Goal: Find specific page/section: Find specific page/section

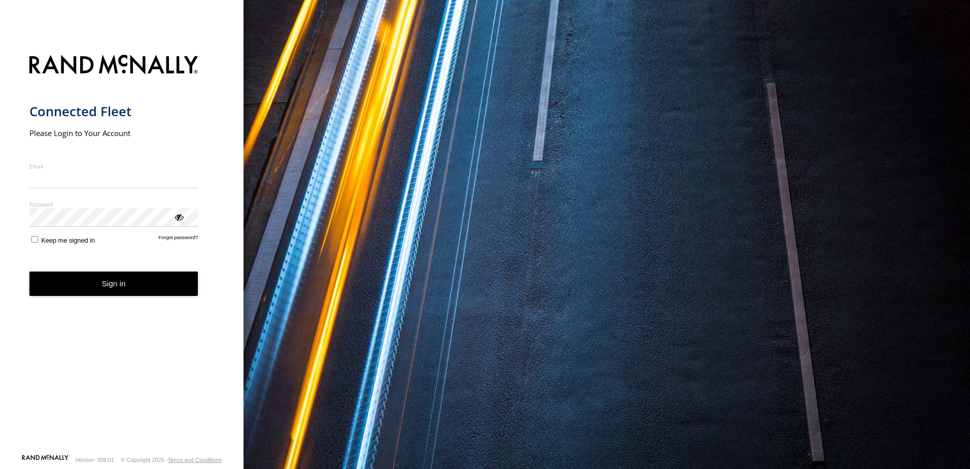
type input "**********"
click at [97, 294] on button "Sign in" at bounding box center [113, 284] width 169 height 25
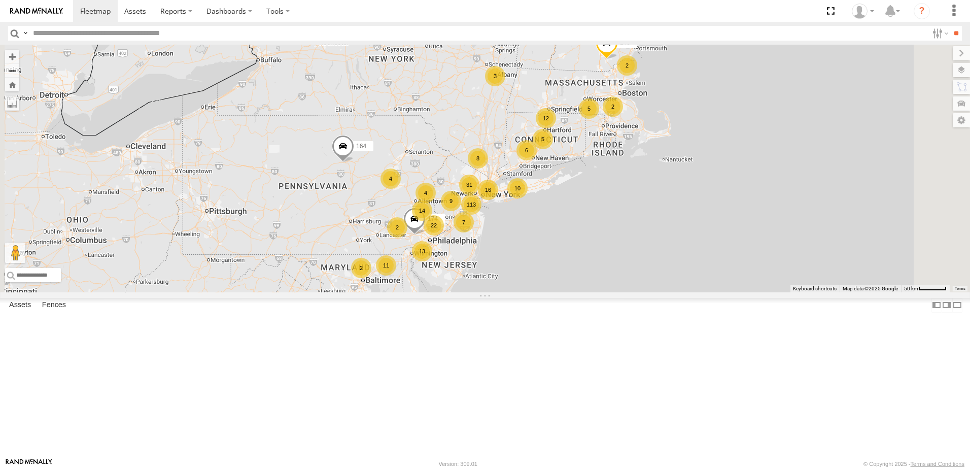
click at [553, 149] on div "5" at bounding box center [543, 139] width 20 height 20
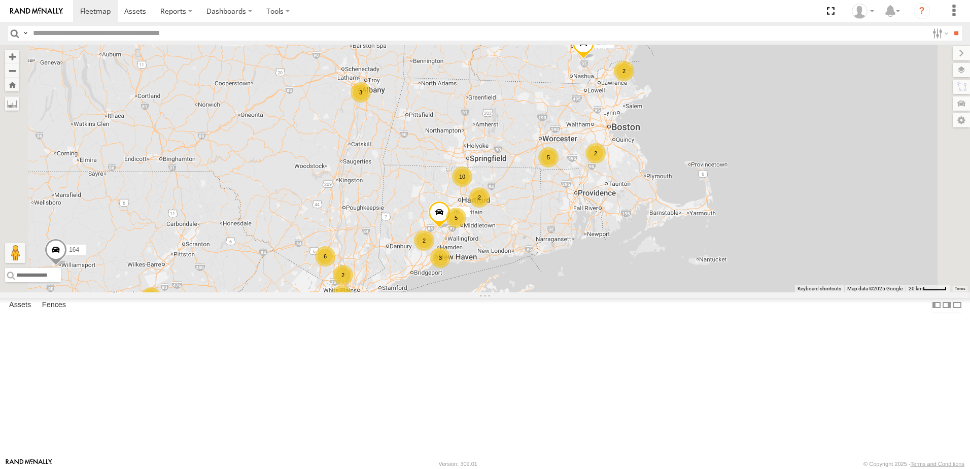
click at [434, 251] on div "2" at bounding box center [424, 240] width 20 height 20
click at [435, 251] on div "2" at bounding box center [425, 240] width 20 height 20
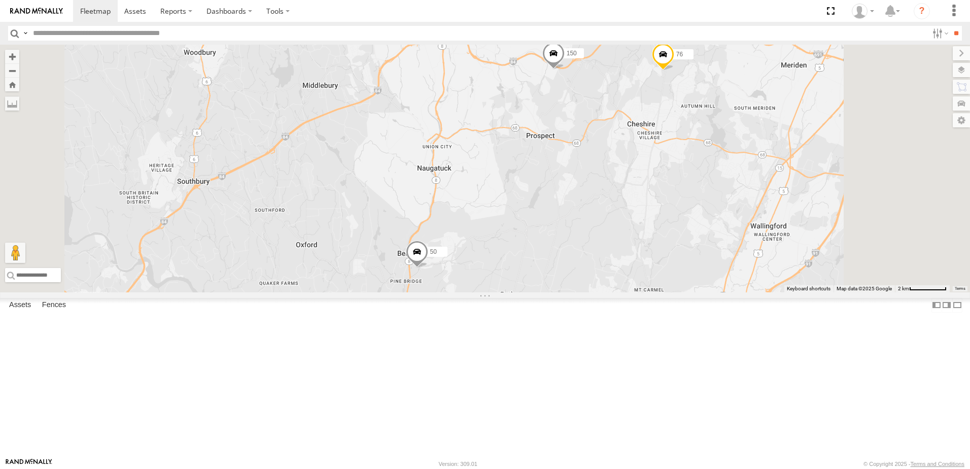
click at [674, 71] on span at bounding box center [663, 56] width 22 height 27
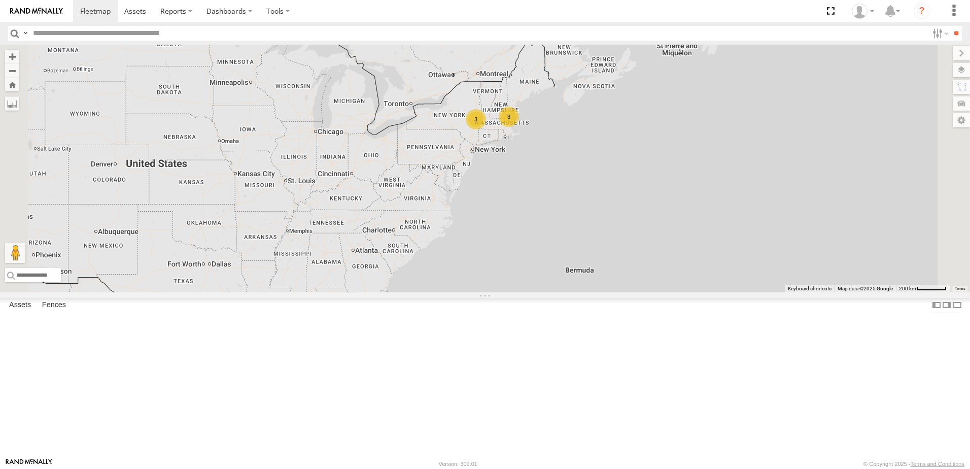
drag, startPoint x: 490, startPoint y: 417, endPoint x: 528, endPoint y: 127, distance: 292.3
click at [528, 127] on div "3 3" at bounding box center [485, 169] width 970 height 248
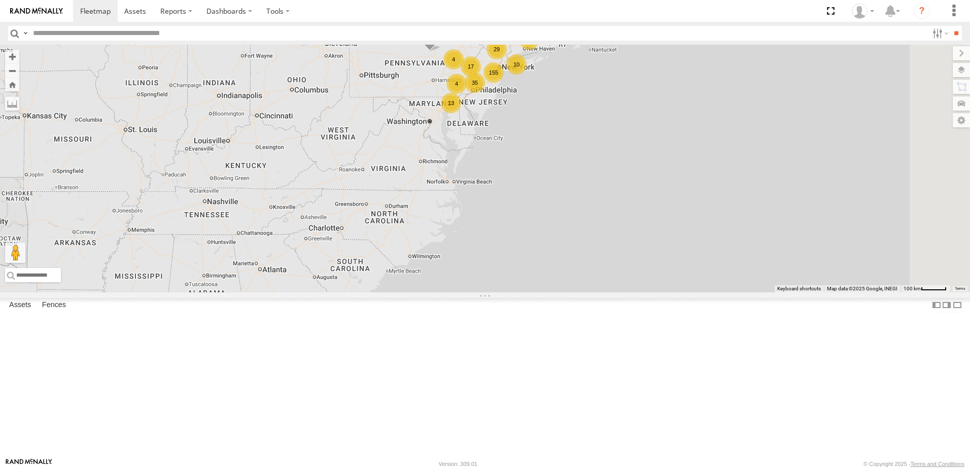
click at [539, 50] on div "23" at bounding box center [529, 39] width 20 height 20
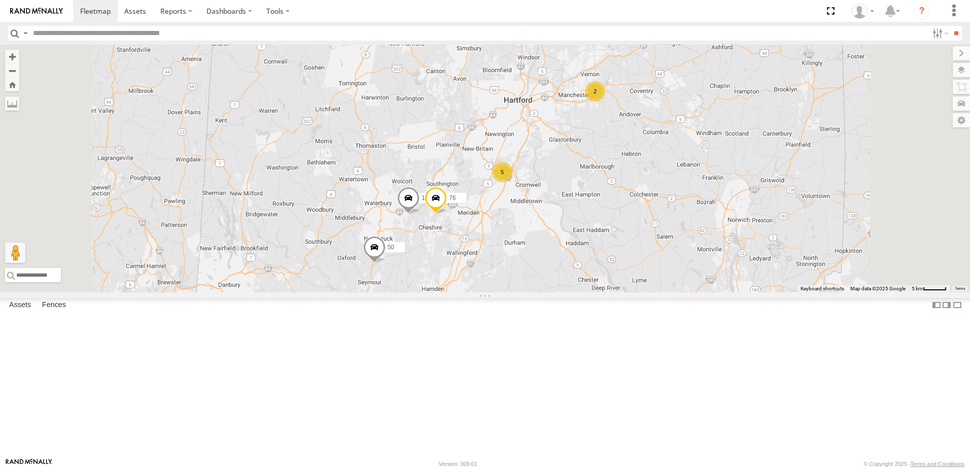
click at [420, 214] on span at bounding box center [408, 200] width 22 height 27
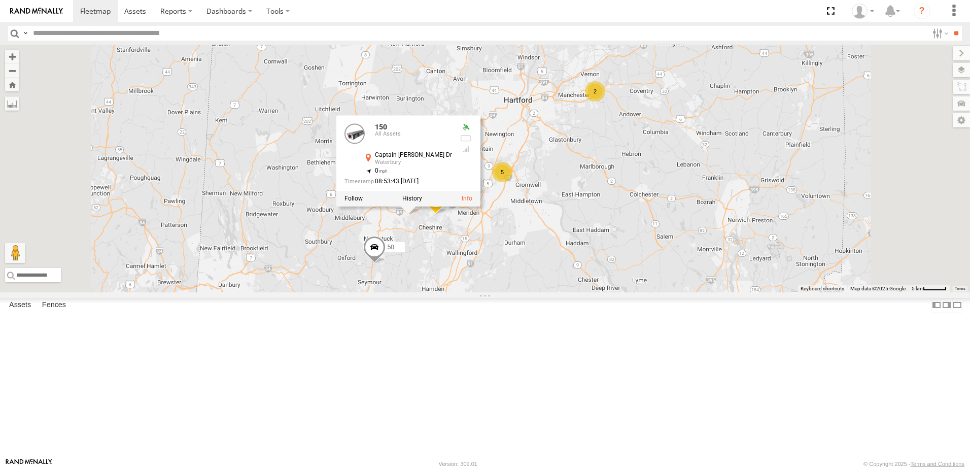
click at [619, 292] on div "164 5 10 2 50 150 56 2 76 150 All Assets Captain [PERSON_NAME] [PERSON_NAME] 41…" at bounding box center [485, 169] width 970 height 248
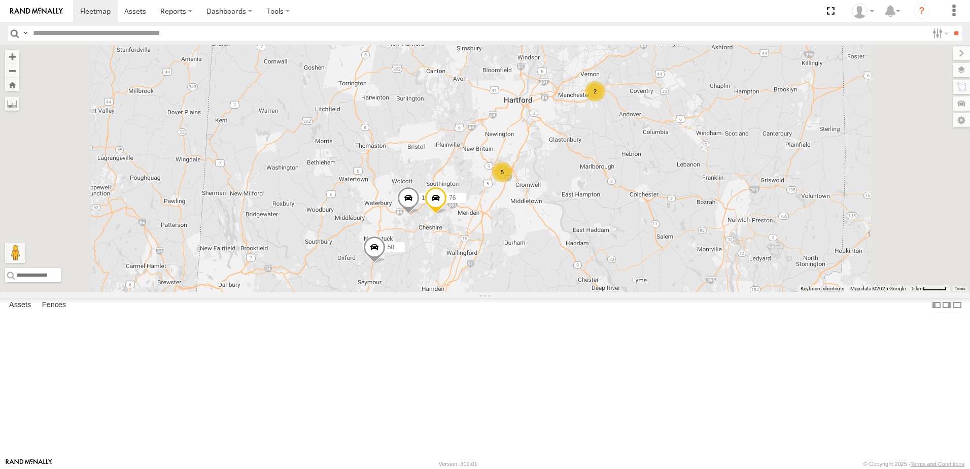
click at [447, 214] on span at bounding box center [436, 200] width 22 height 27
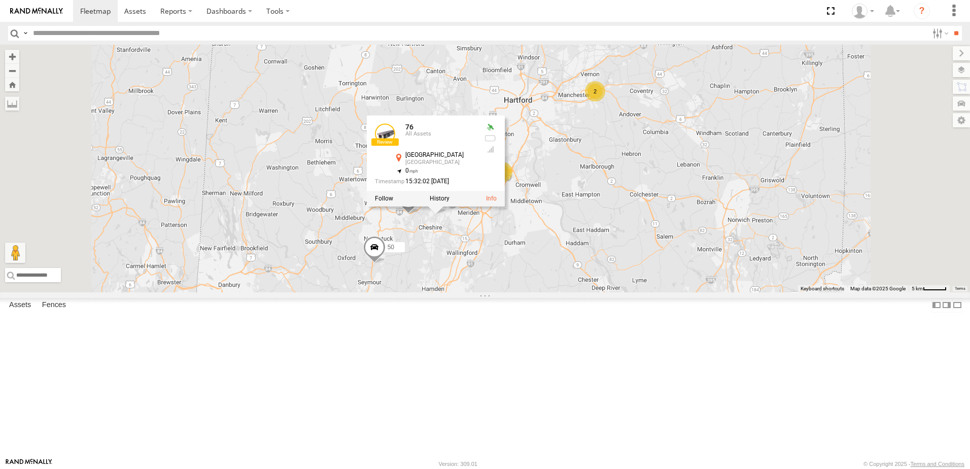
click at [641, 292] on div "164 5 10 2 50 150 56 2 76 76 [GEOGRAPHIC_DATA] 41.53543 , -72.89571 0 15:32:02 …" at bounding box center [485, 169] width 970 height 248
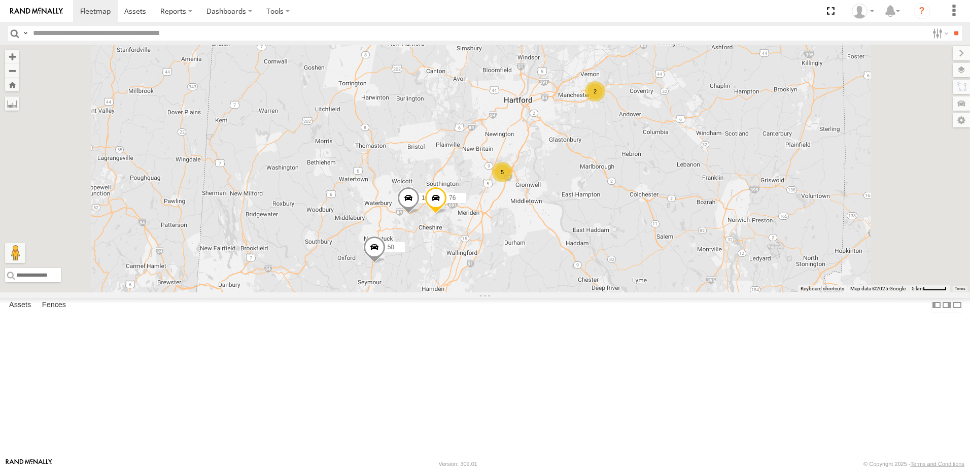
click at [491, 330] on div "2" at bounding box center [481, 320] width 20 height 20
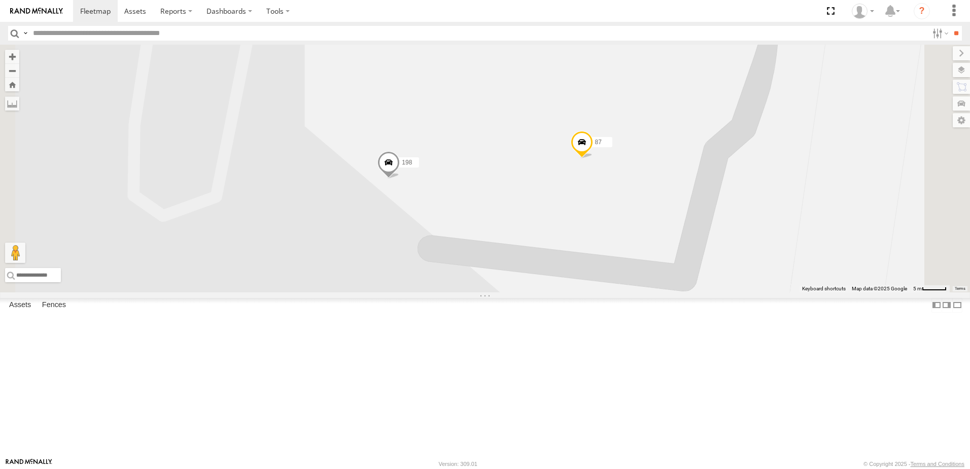
click at [604, 292] on div "164 50 150 56 76 198 87" at bounding box center [485, 169] width 970 height 248
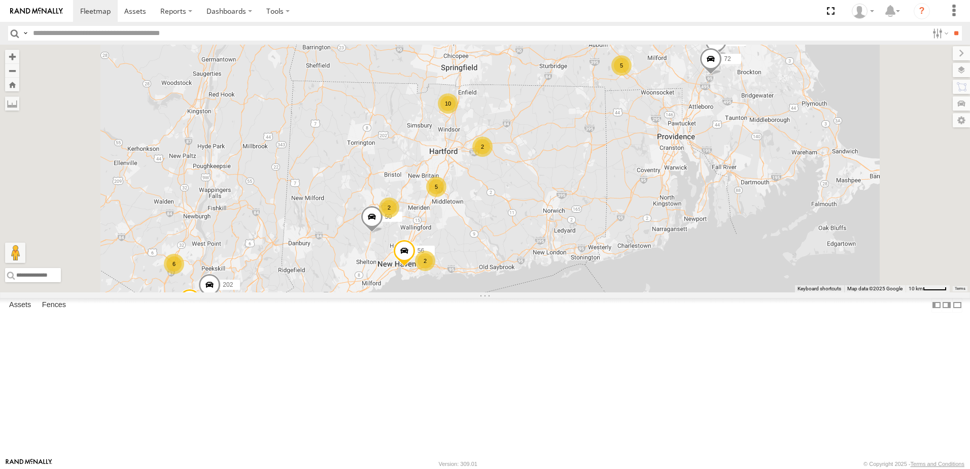
click at [493, 157] on div "2" at bounding box center [482, 147] width 20 height 20
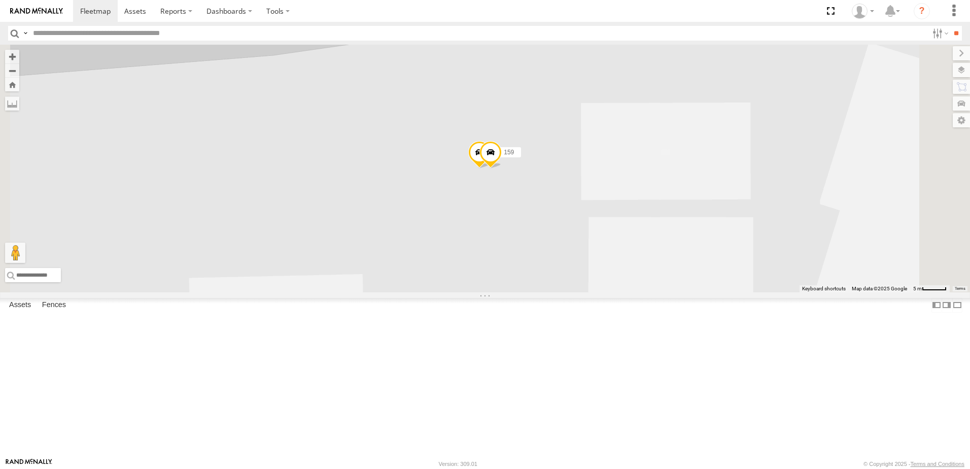
click at [491, 168] on span at bounding box center [479, 154] width 22 height 27
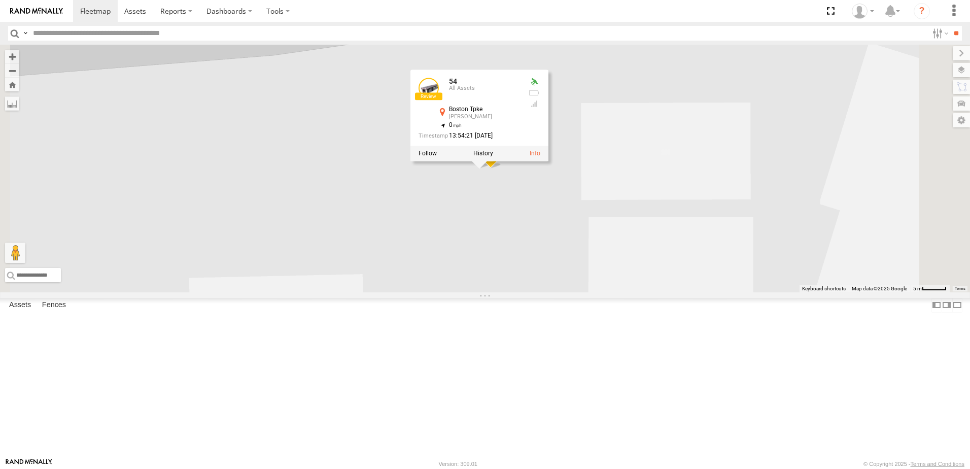
click at [623, 286] on div "164 50 56 147 72 202 248 159 54 54 All Assets Boston Tpke [PERSON_NAME] 41.7836…" at bounding box center [485, 169] width 970 height 248
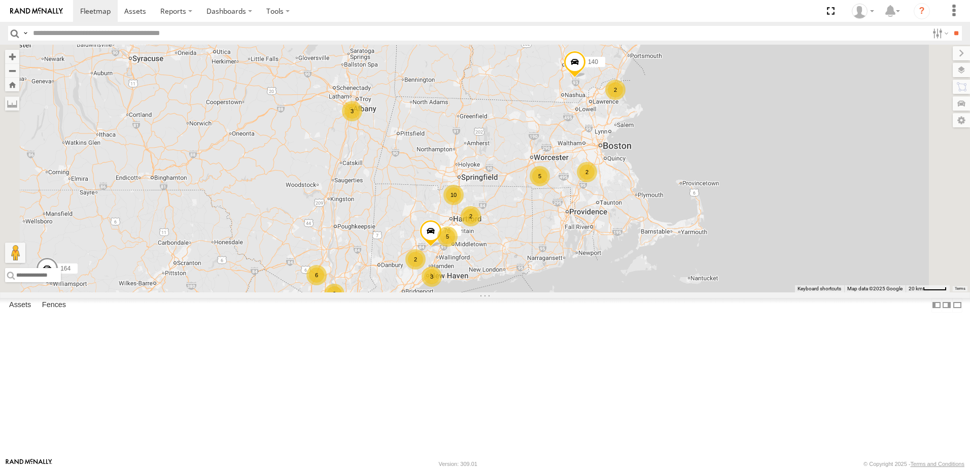
click at [442, 287] on div "3" at bounding box center [432, 276] width 20 height 20
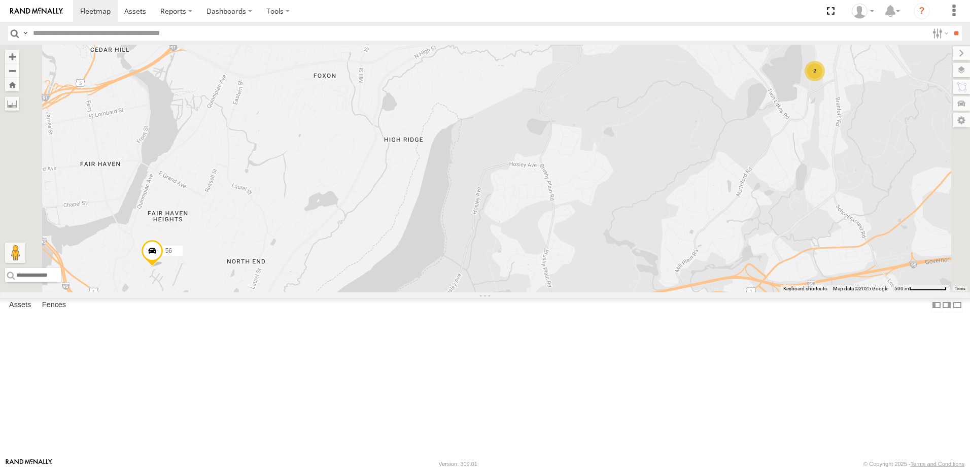
click at [825, 81] on div "2" at bounding box center [815, 71] width 20 height 20
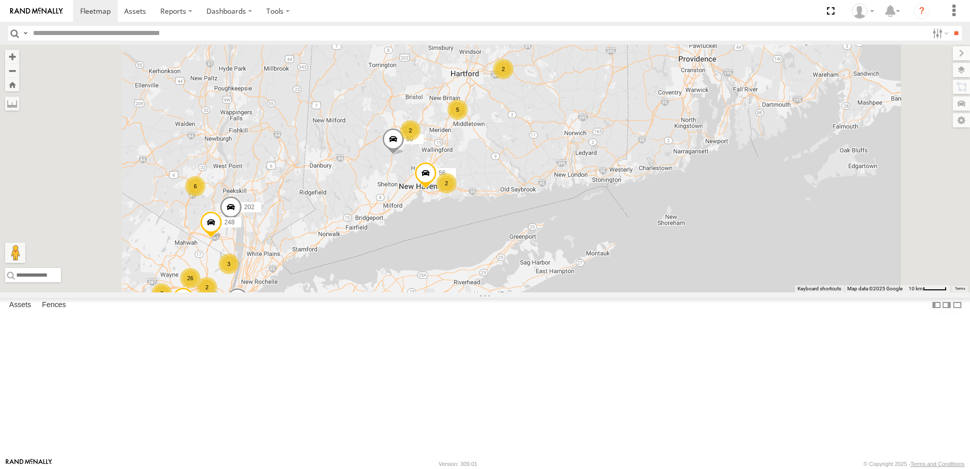
click at [404, 155] on span at bounding box center [393, 141] width 22 height 27
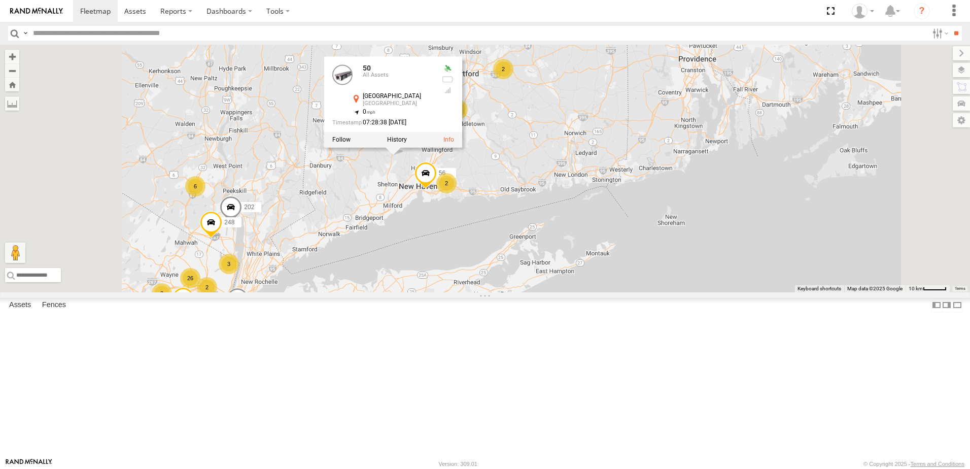
click at [612, 254] on div "164 140 56 82 279 5 10 10 8 2 6 3 6 2 5 5 26 11 4 155 147 225 3 4 72 50 2 202 2…" at bounding box center [485, 169] width 970 height 248
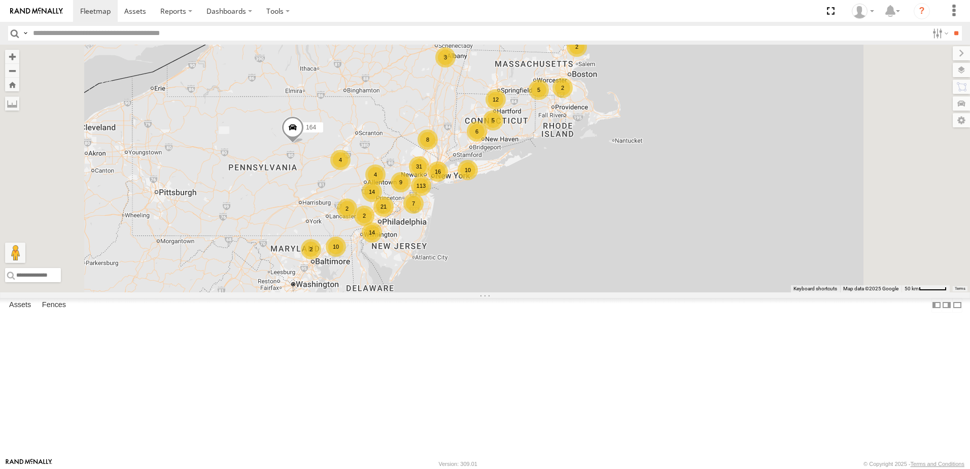
click at [487, 142] on div "6" at bounding box center [477, 131] width 20 height 20
